Goal: Task Accomplishment & Management: Manage account settings

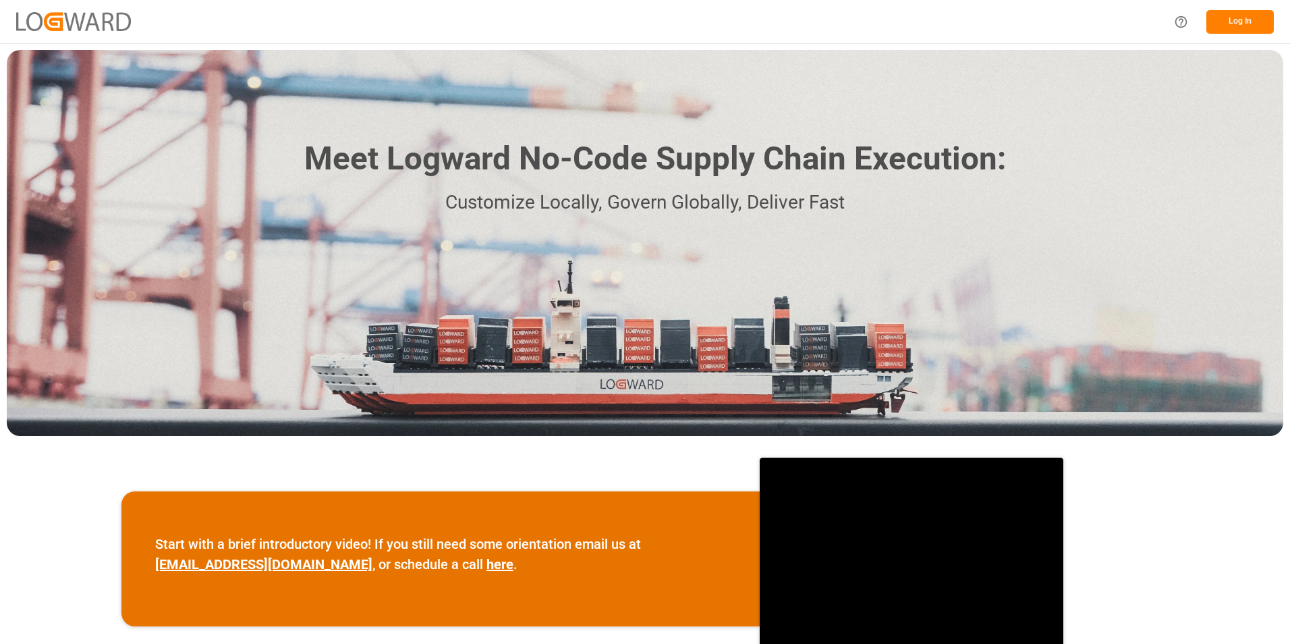
click at [1240, 27] on button "Log In" at bounding box center [1240, 22] width 67 height 24
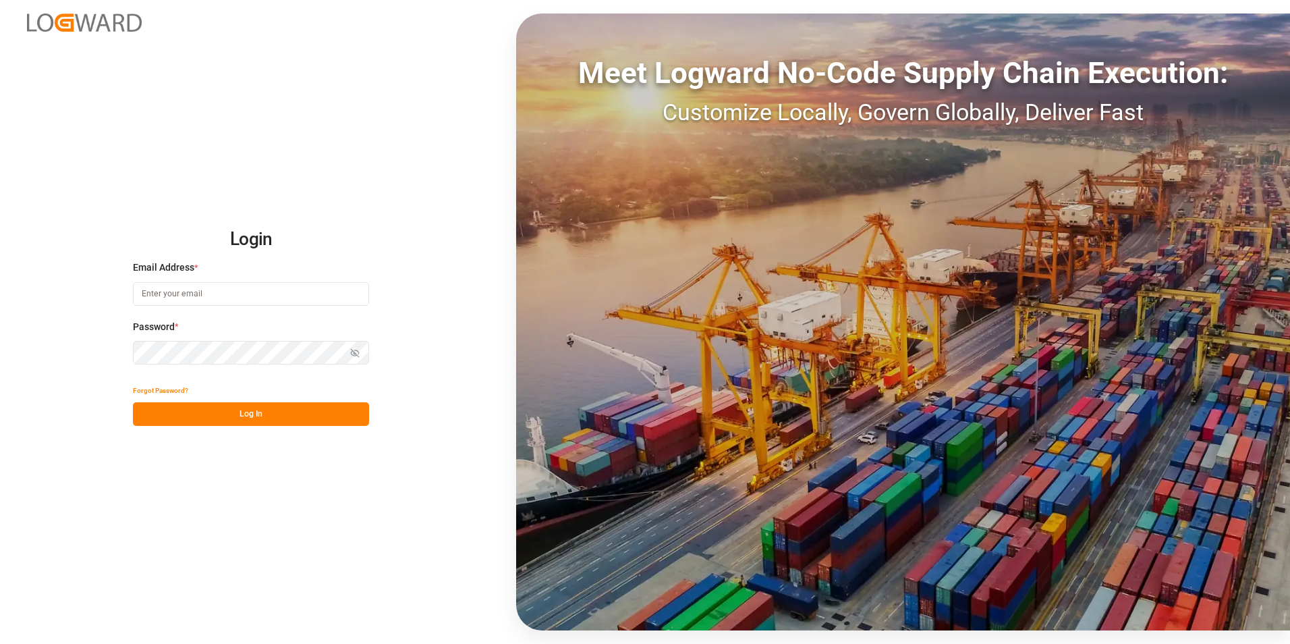
click at [213, 285] on input at bounding box center [251, 294] width 236 height 24
type input "[PERSON_NAME][EMAIL_ADDRESS][PERSON_NAME][DOMAIN_NAME]"
click at [332, 414] on button "Log In" at bounding box center [251, 414] width 236 height 24
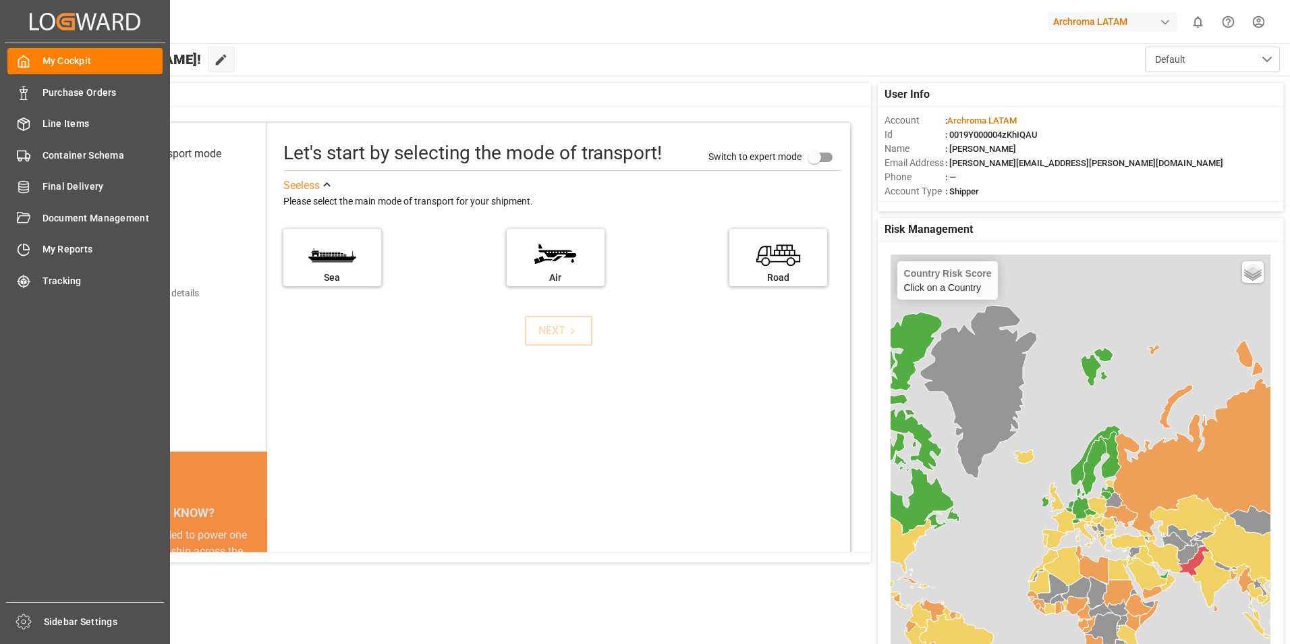
click at [63, 90] on span "Purchase Orders" at bounding box center [103, 93] width 121 height 14
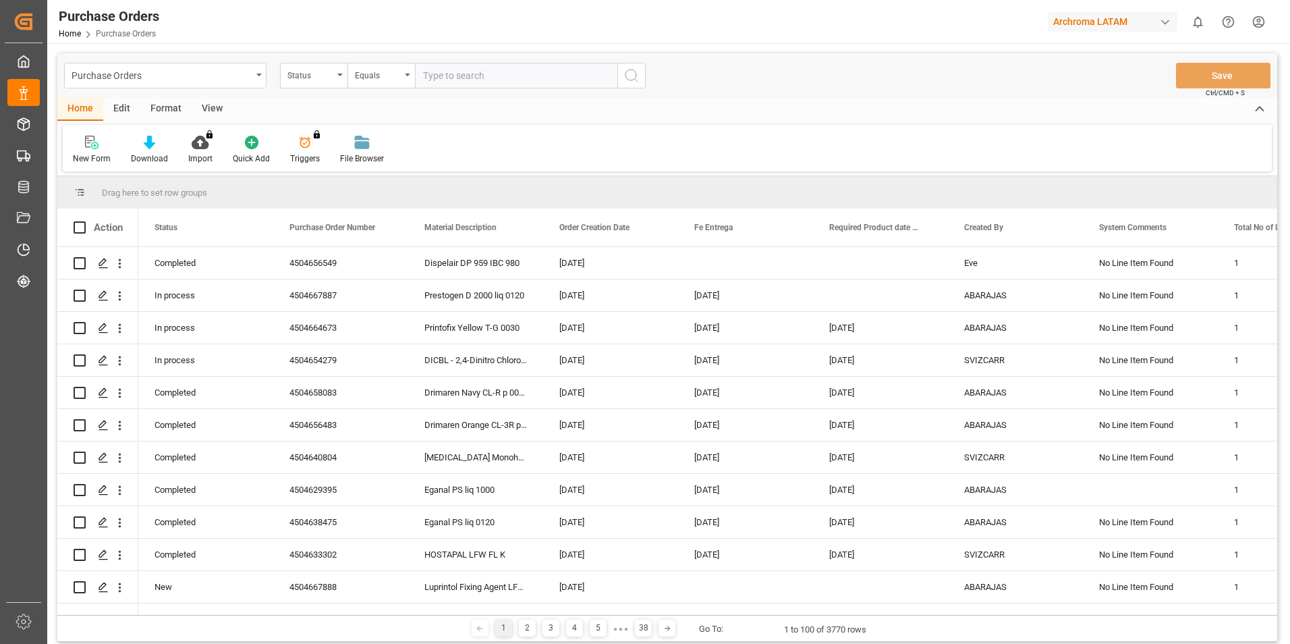
click at [135, 77] on div "Purchase Orders" at bounding box center [162, 74] width 180 height 17
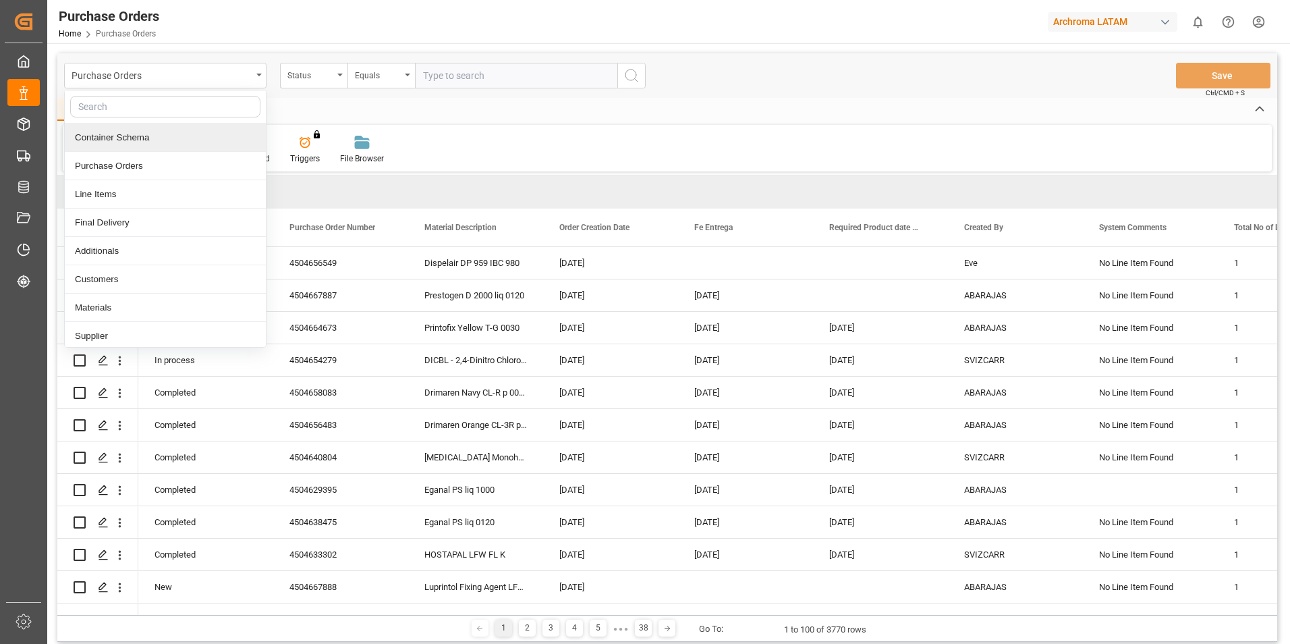
click at [335, 78] on div "Status" at bounding box center [313, 76] width 67 height 26
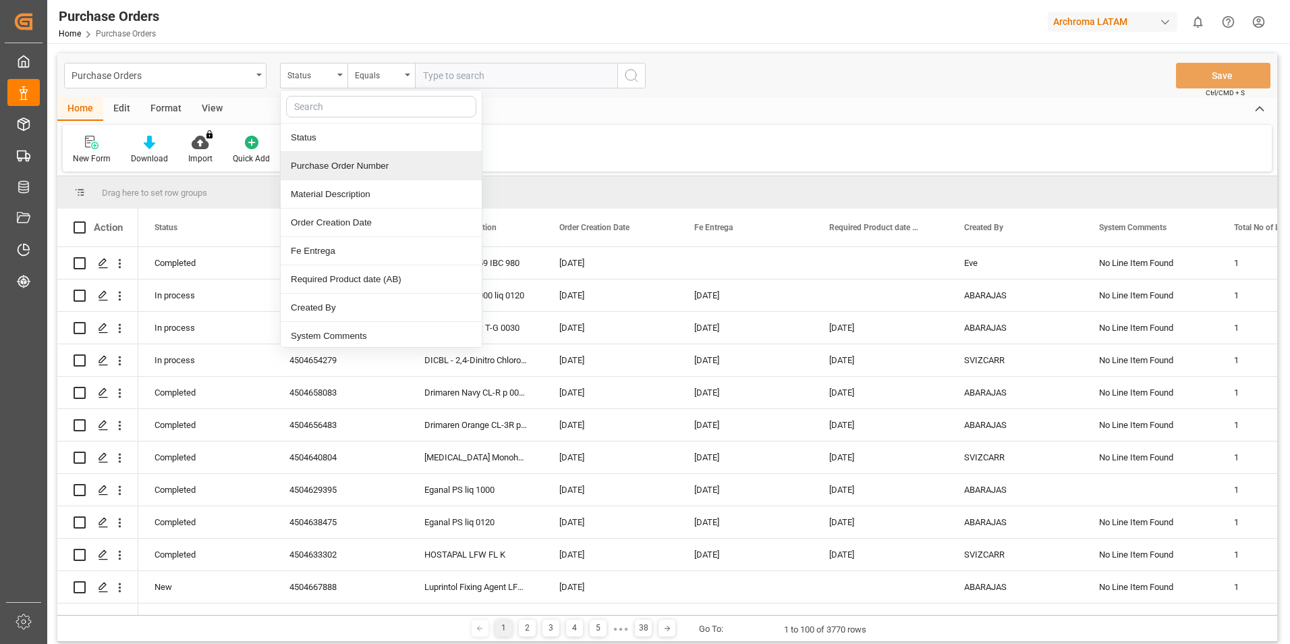
click at [329, 159] on div "Purchase Order Number" at bounding box center [381, 166] width 201 height 28
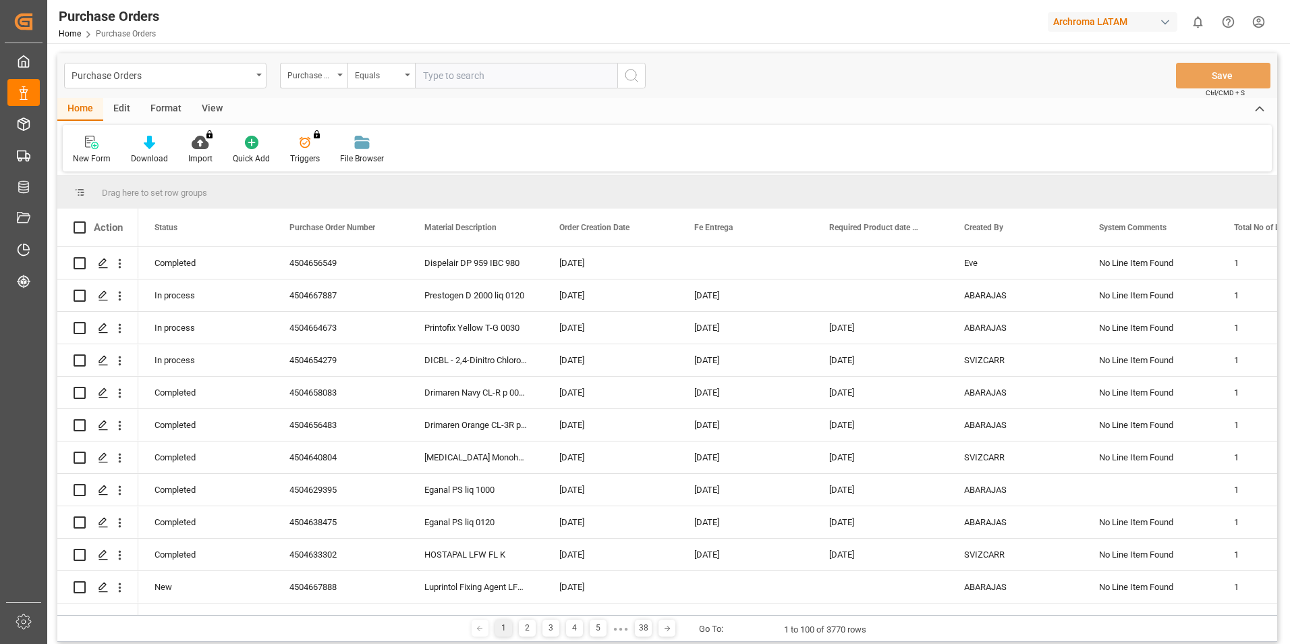
click at [462, 72] on input "text" at bounding box center [516, 76] width 202 height 26
click at [462, 78] on input "text" at bounding box center [516, 76] width 202 height 26
paste input "4504656483"
type input "4504656483"
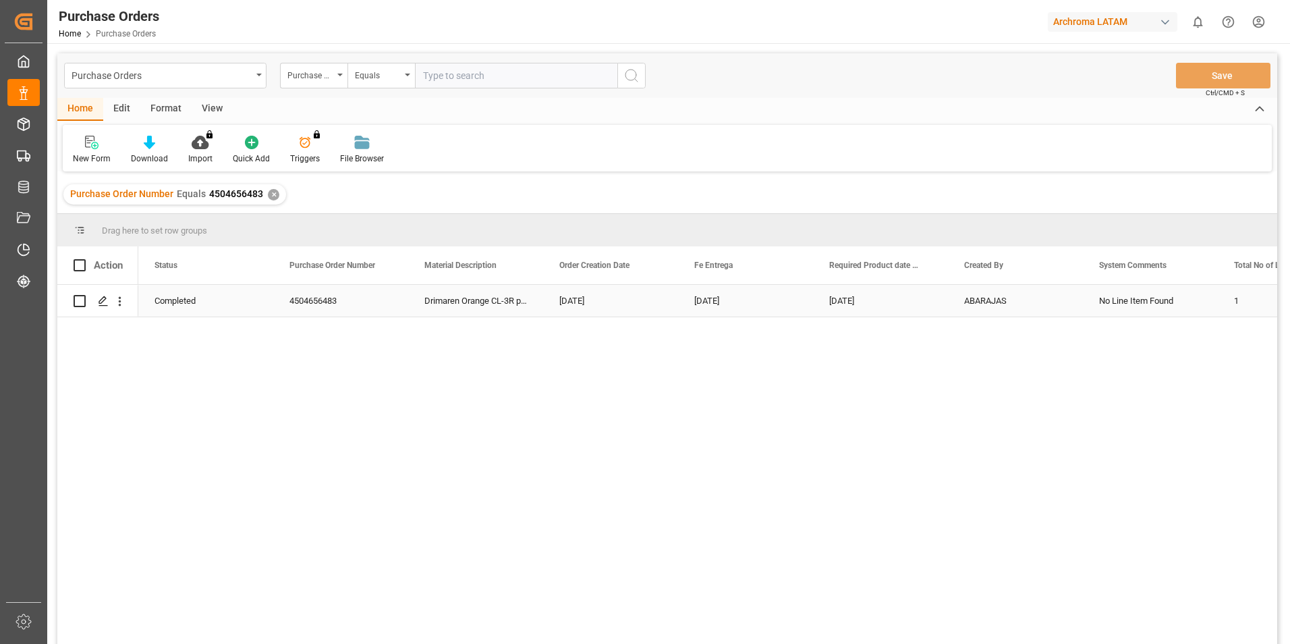
click at [119, 300] on icon "open menu" at bounding box center [120, 301] width 14 height 14
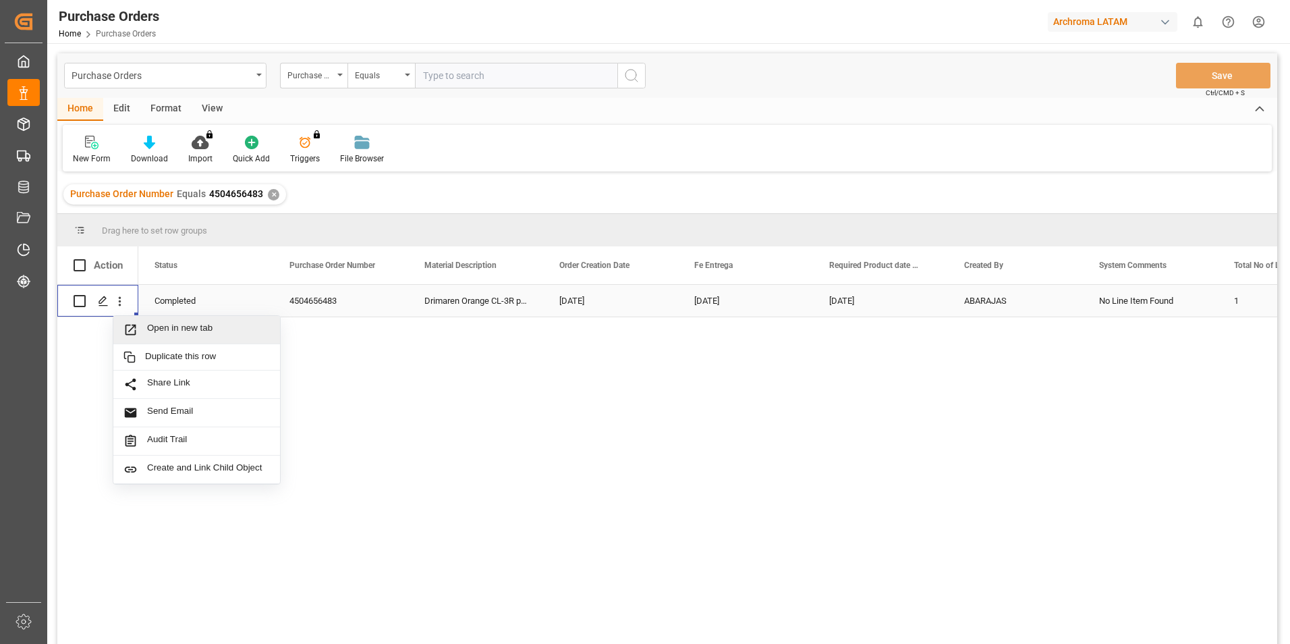
click at [103, 305] on icon "Press SPACE to select this row." at bounding box center [103, 301] width 11 height 11
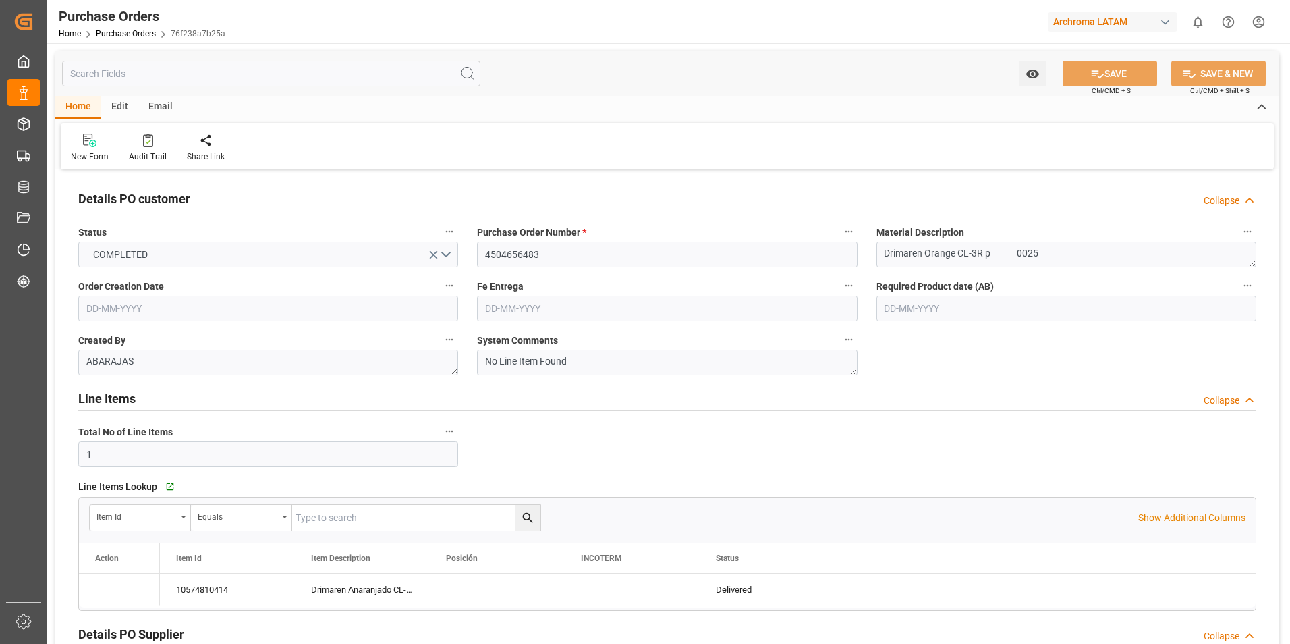
type input "[DATE]"
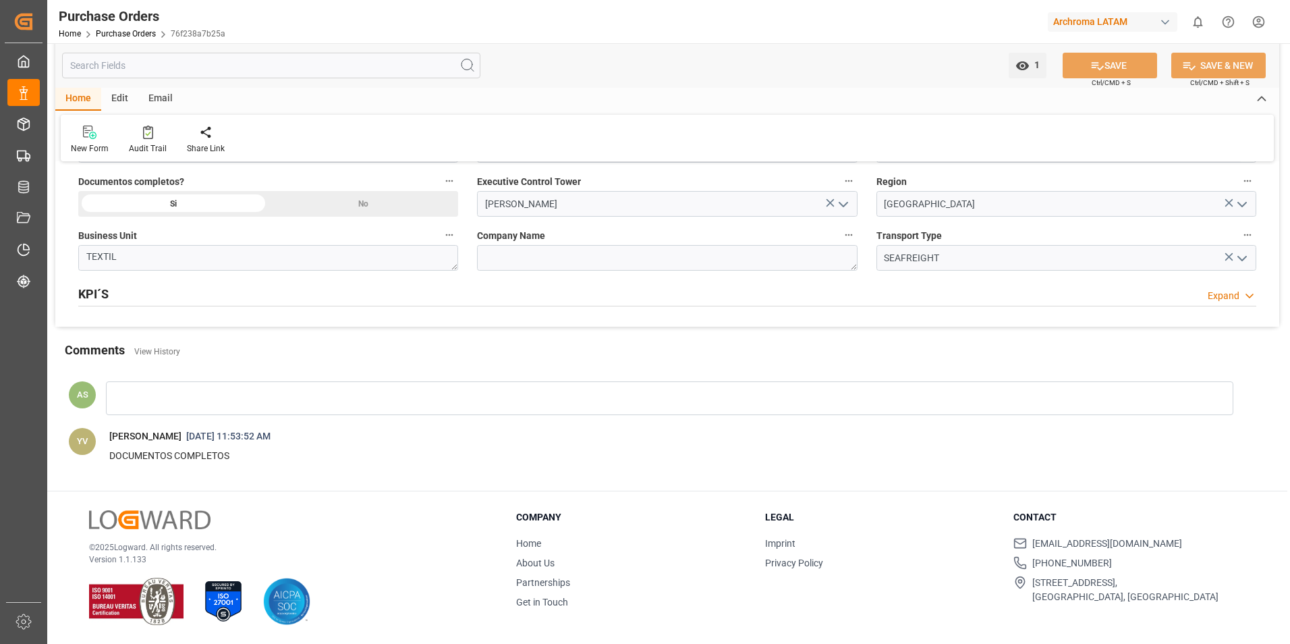
scroll to position [827, 0]
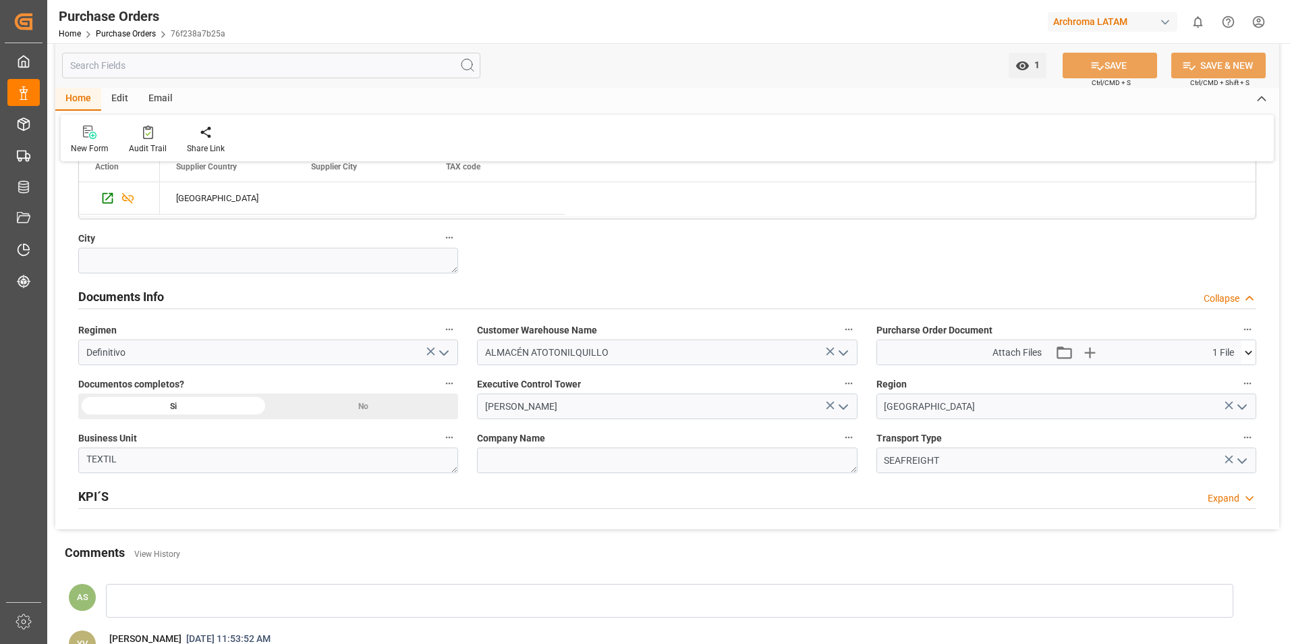
click at [1242, 357] on icon at bounding box center [1249, 353] width 14 height 14
click at [916, 374] on div "Shipping docs-450465...656483.PDF" at bounding box center [1067, 377] width 364 height 14
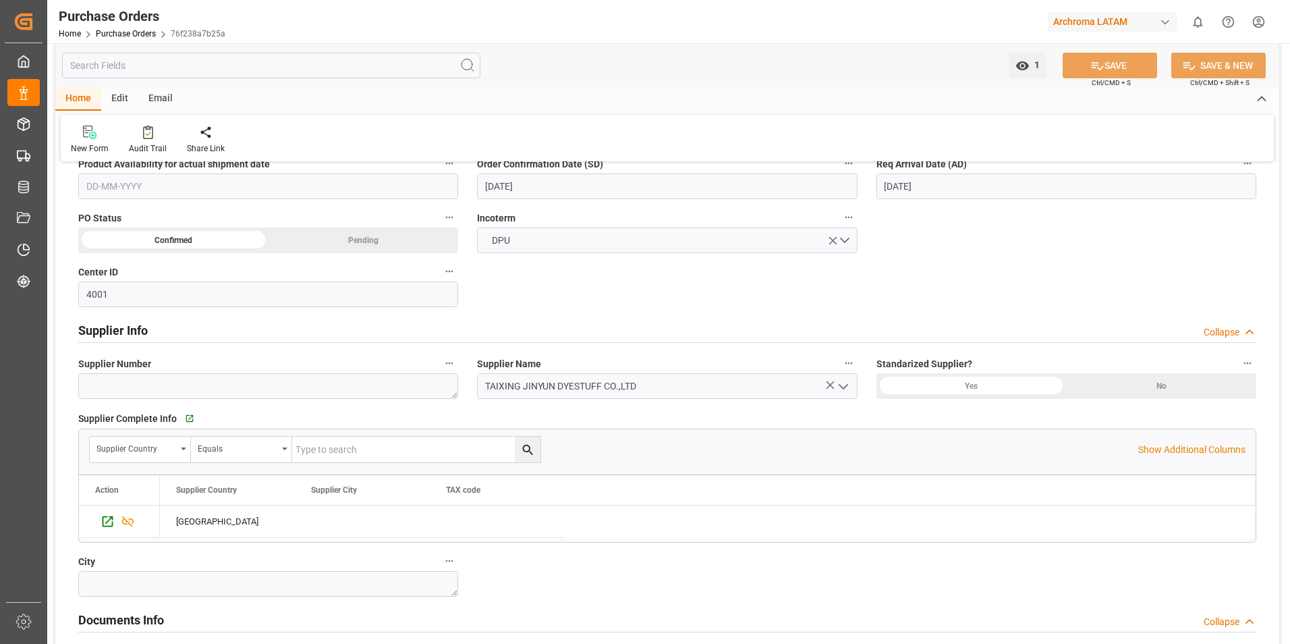
scroll to position [287, 0]
